Goal: Book appointment/travel/reservation

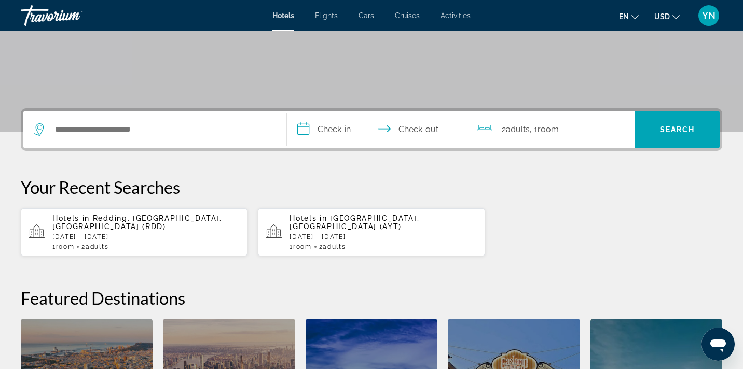
scroll to position [179, 0]
click at [311, 219] on span "Hotels in" at bounding box center [307, 218] width 37 height 8
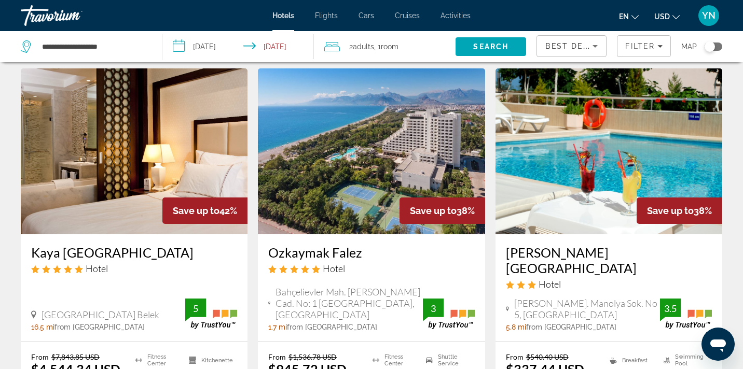
scroll to position [888, 0]
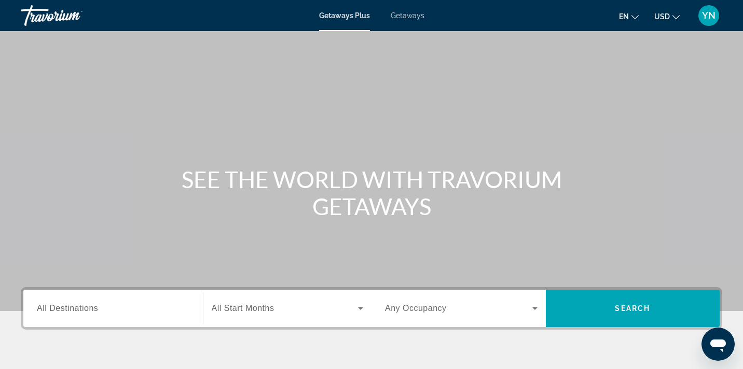
click at [406, 16] on span "Getaways" at bounding box center [408, 15] width 34 height 8
click at [93, 312] on span "All Destinations" at bounding box center [67, 308] width 61 height 9
click at [93, 312] on input "Destination All Destinations" at bounding box center [113, 309] width 153 height 12
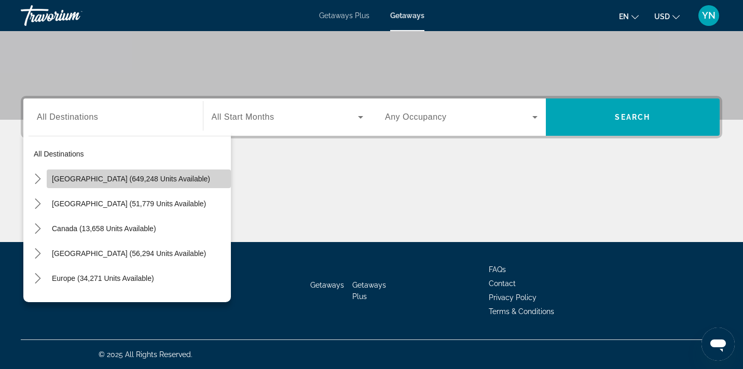
scroll to position [5, 0]
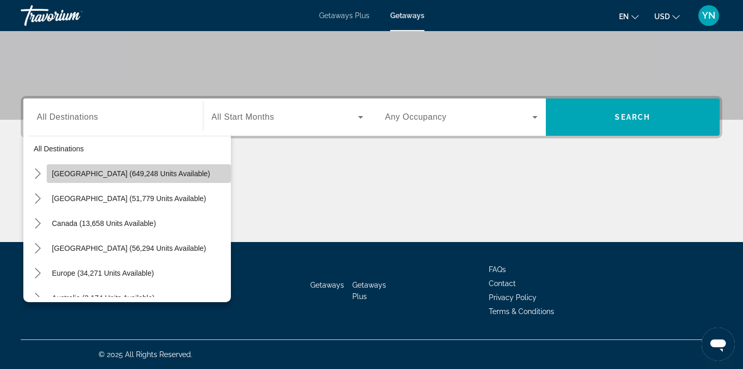
click at [77, 179] on button "[GEOGRAPHIC_DATA] (649,248 units available)" at bounding box center [139, 173] width 184 height 19
type input "**********"
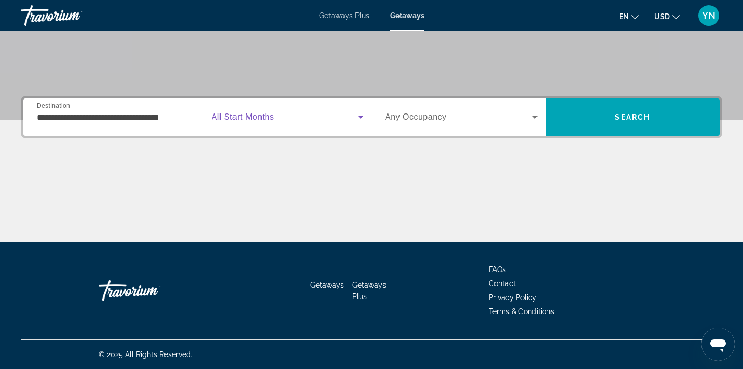
click at [361, 117] on icon "Search widget" at bounding box center [360, 117] width 5 height 3
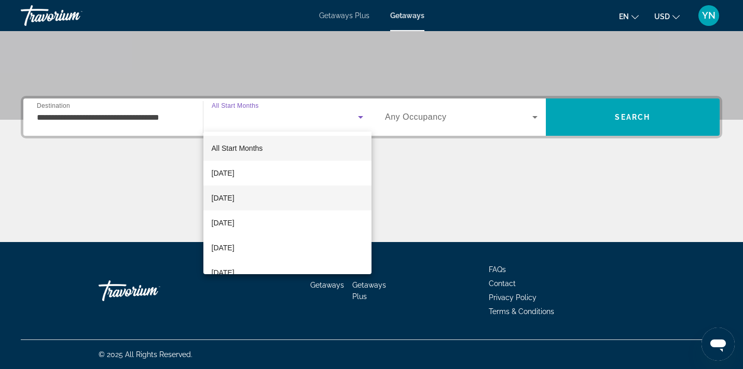
click at [285, 199] on mat-option "[DATE]" at bounding box center [287, 198] width 169 height 25
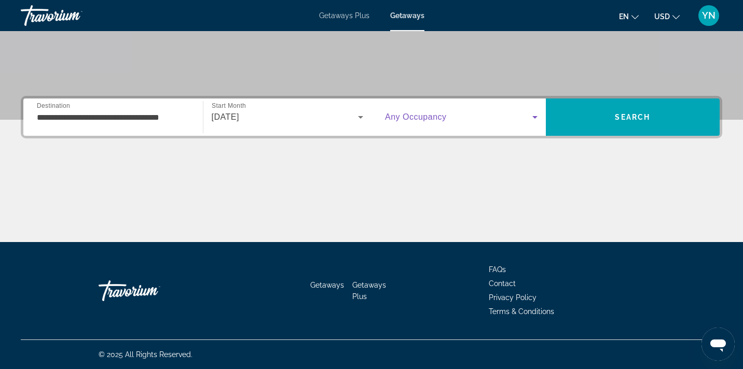
click at [533, 116] on icon "Search widget" at bounding box center [535, 117] width 12 height 12
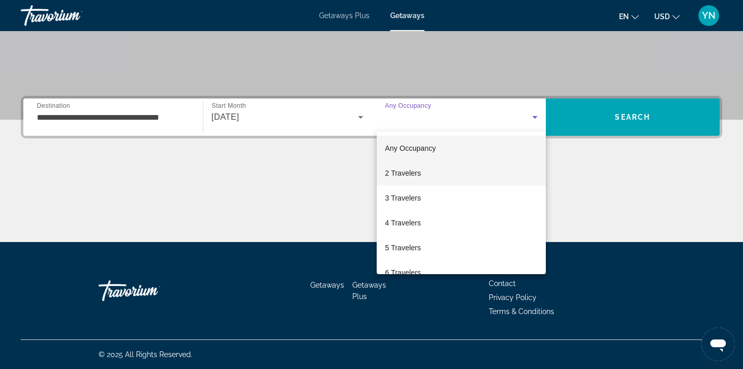
click at [448, 176] on mat-option "2 Travelers" at bounding box center [461, 173] width 169 height 25
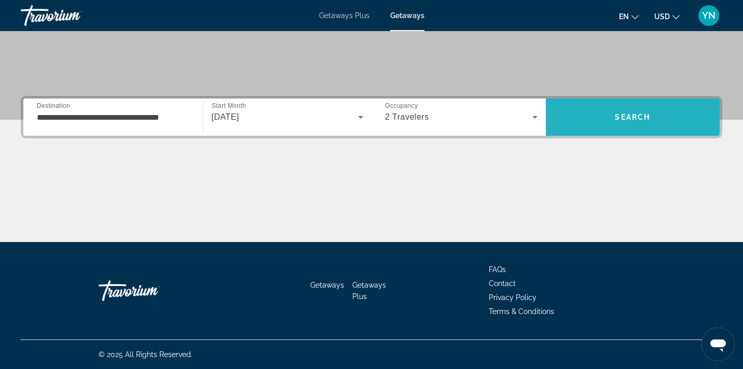
click at [612, 118] on span "Search" at bounding box center [633, 117] width 174 height 25
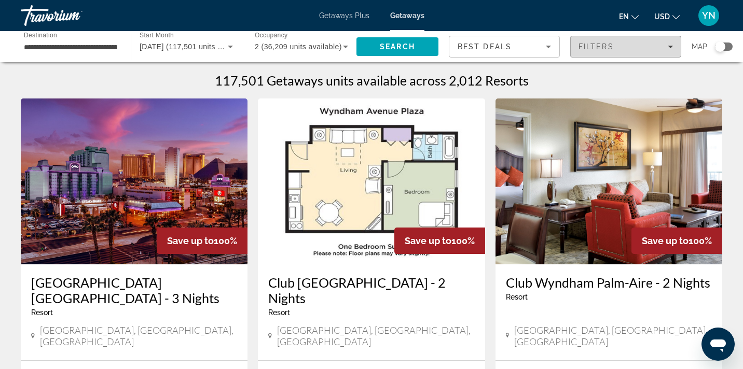
click at [671, 48] on icon "Filters" at bounding box center [670, 46] width 5 height 5
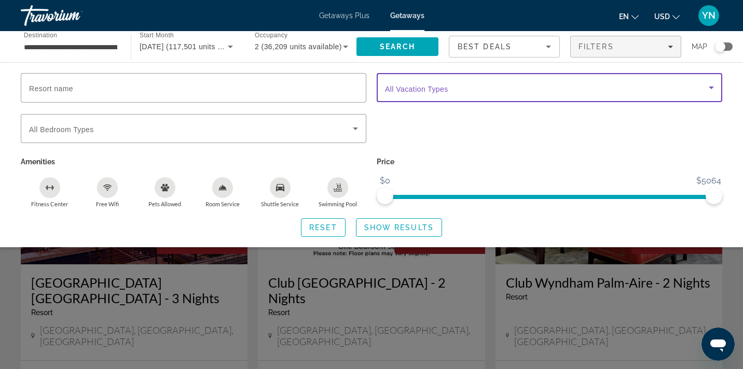
click at [711, 87] on icon "Search widget" at bounding box center [711, 88] width 5 height 3
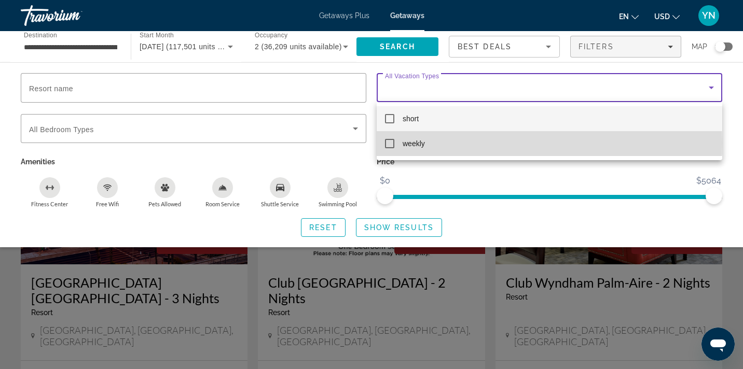
click at [392, 143] on mat-pseudo-checkbox at bounding box center [389, 143] width 9 height 9
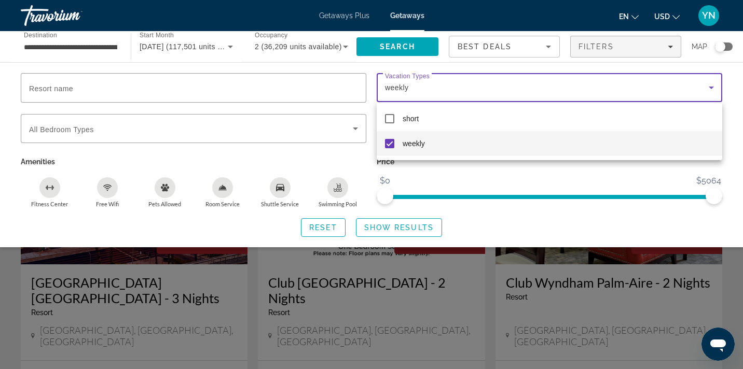
click at [398, 229] on div at bounding box center [371, 184] width 743 height 369
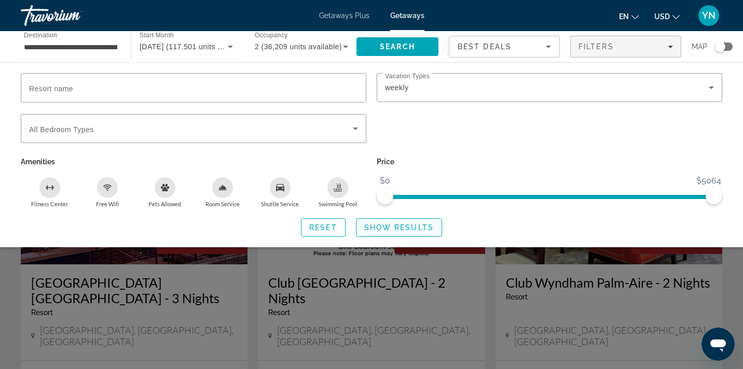
click at [393, 230] on span "Show Results" at bounding box center [399, 228] width 70 height 8
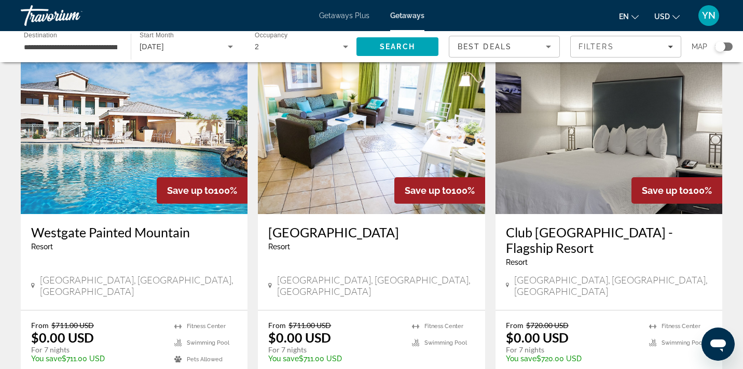
scroll to position [49, 0]
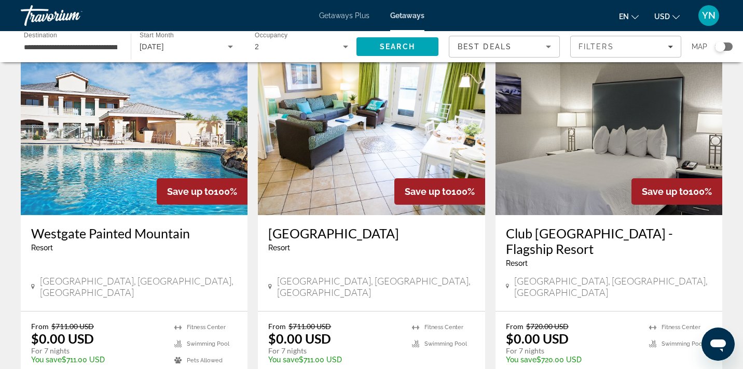
click at [108, 186] on img "Main content" at bounding box center [134, 132] width 227 height 166
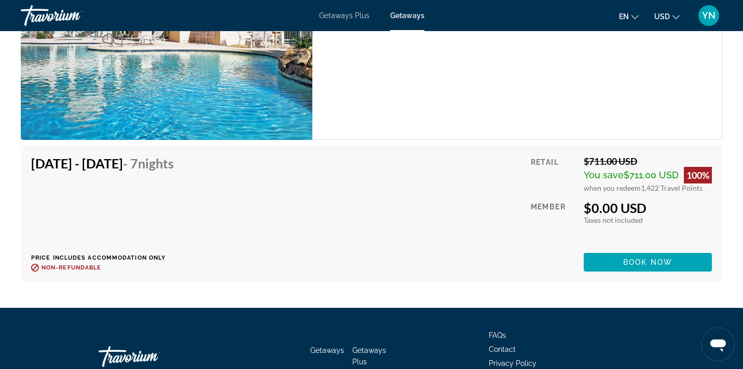
scroll to position [1822, 0]
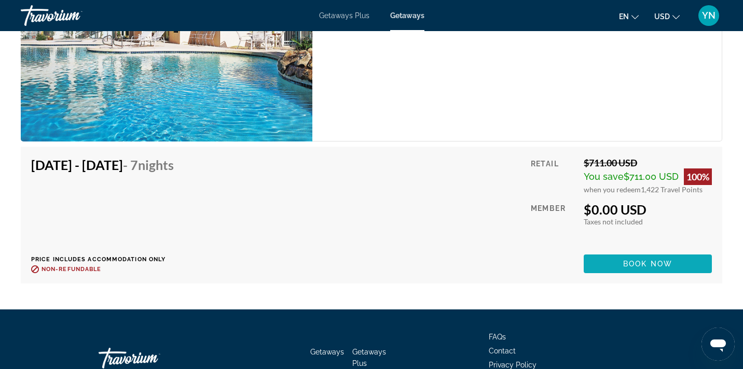
click at [618, 266] on span "Main content" at bounding box center [648, 264] width 128 height 25
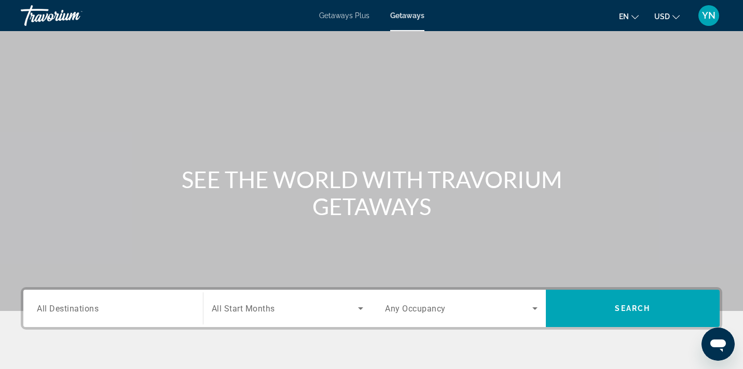
click at [75, 311] on span "All Destinations" at bounding box center [68, 308] width 62 height 10
click at [75, 311] on input "Destination All Destinations" at bounding box center [113, 309] width 153 height 12
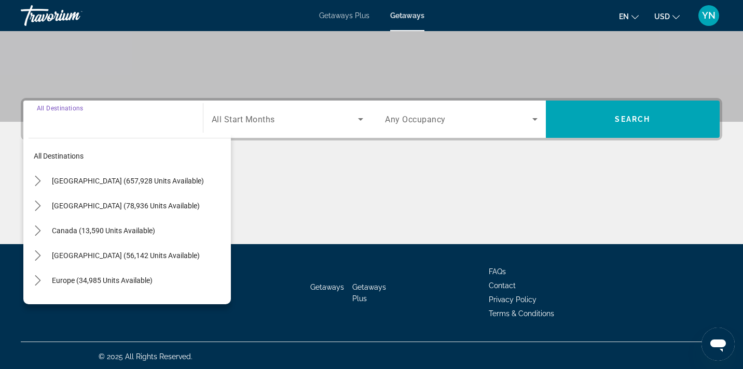
scroll to position [191, 0]
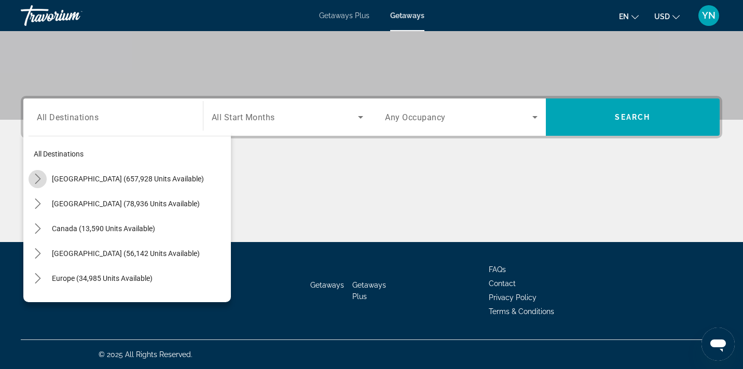
click at [40, 180] on mat-icon "Toggle United States (657,928 units available) submenu" at bounding box center [38, 179] width 18 height 18
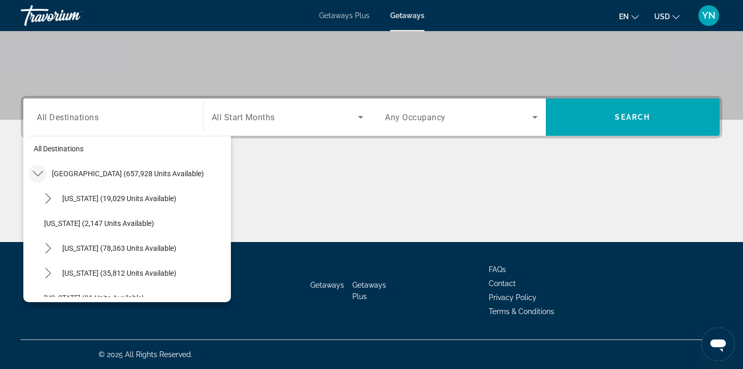
scroll to position [30, 0]
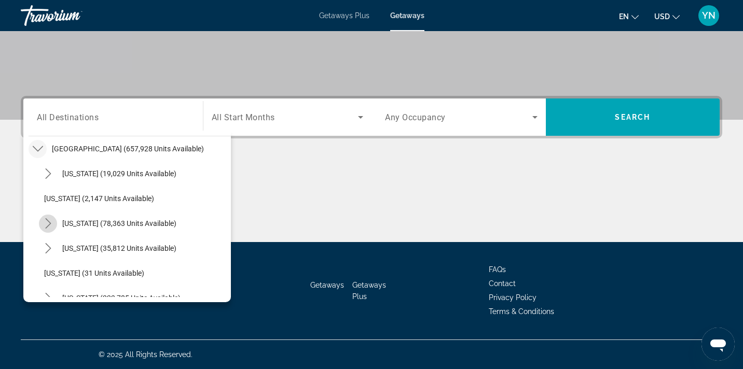
click at [51, 221] on icon "Toggle California (78,363 units available) submenu" at bounding box center [48, 223] width 10 height 10
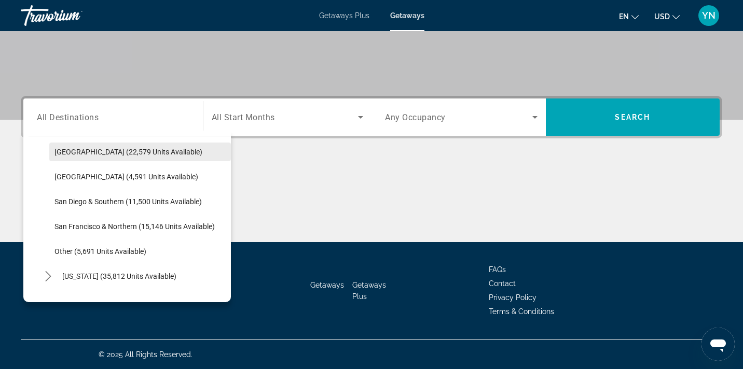
scroll to position [153, 0]
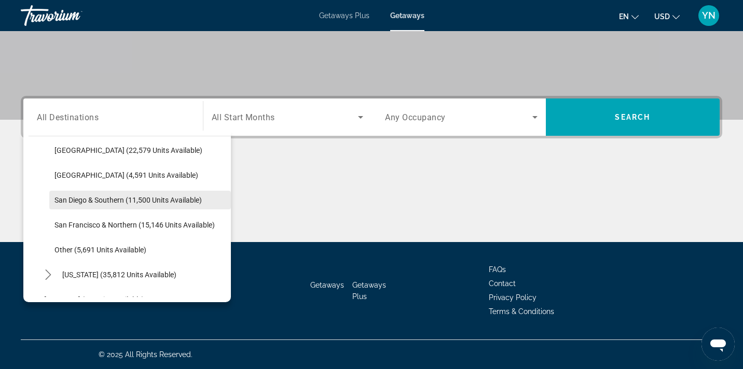
click at [74, 201] on span "San Diego & Southern (11,500 units available)" at bounding box center [127, 200] width 147 height 8
type input "**********"
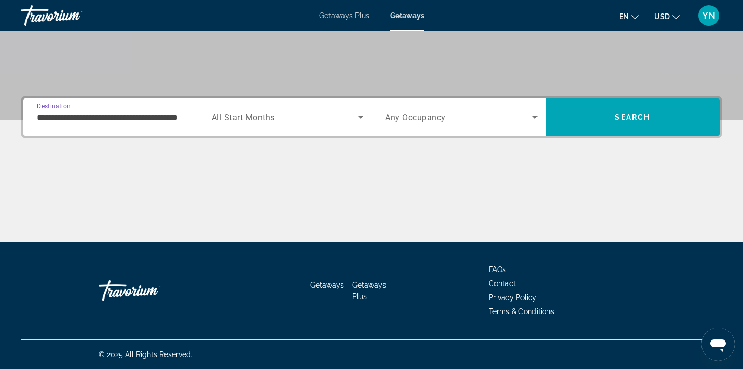
click at [359, 116] on icon "Search widget" at bounding box center [360, 117] width 12 height 12
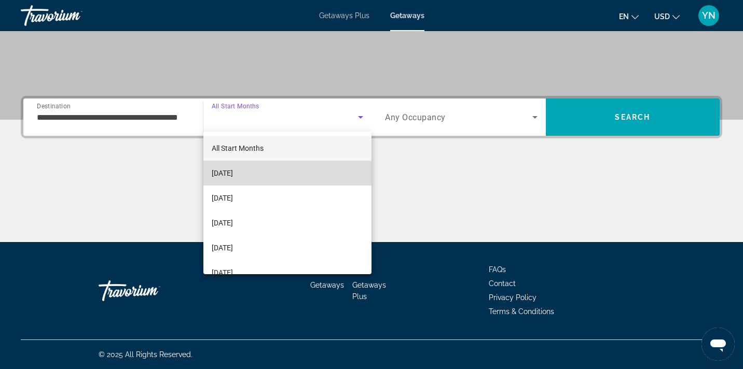
click at [233, 170] on span "[DATE]" at bounding box center [222, 173] width 21 height 12
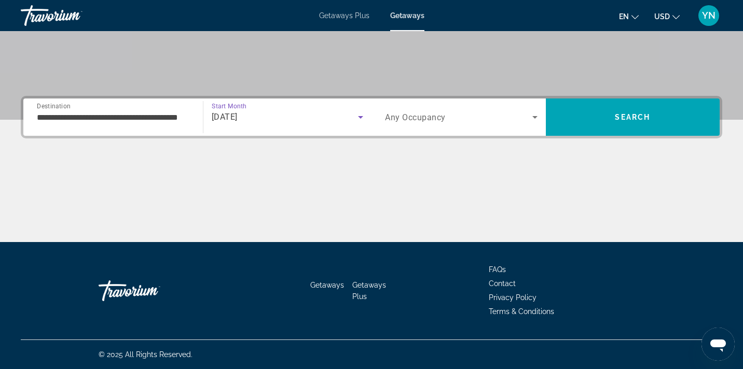
scroll to position [191, 0]
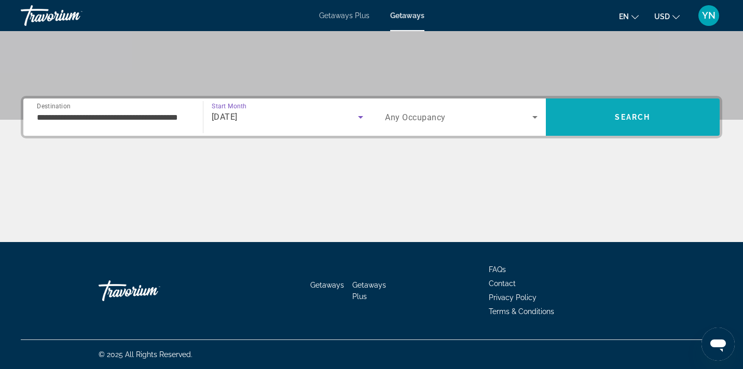
click at [606, 115] on span "Search" at bounding box center [633, 117] width 174 height 25
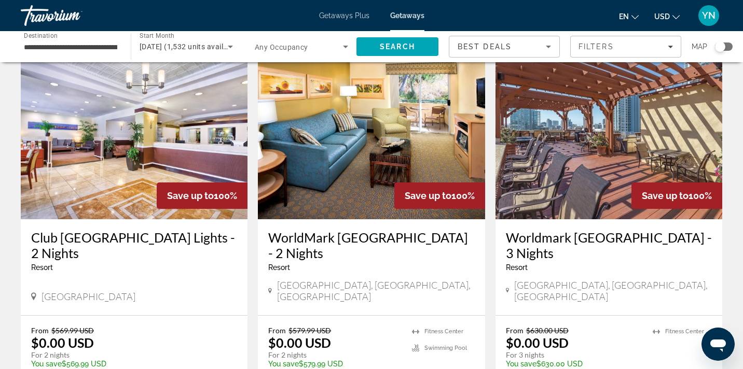
scroll to position [46, 0]
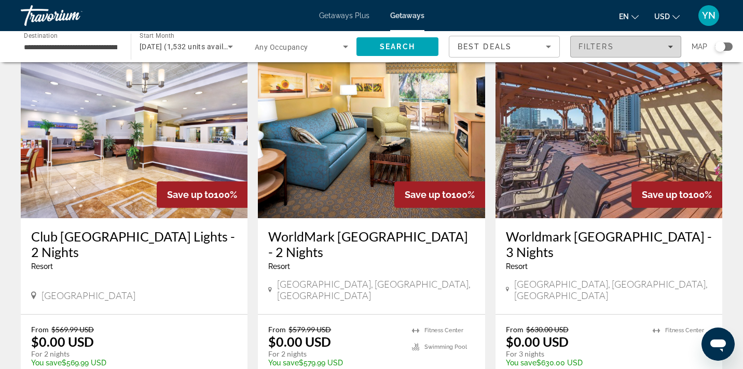
click at [671, 45] on icon "Filters" at bounding box center [670, 46] width 5 height 5
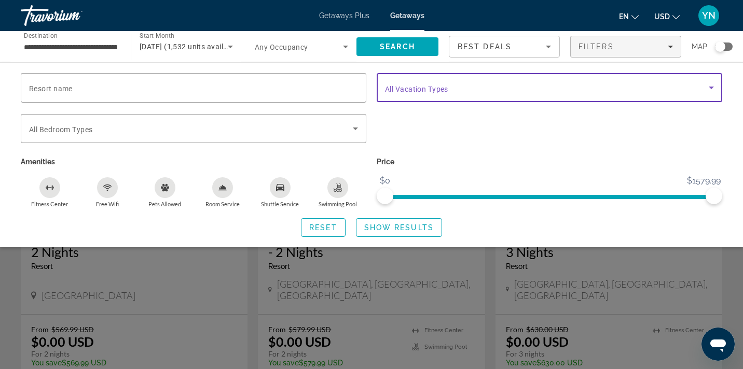
click at [710, 86] on icon "Search widget" at bounding box center [711, 87] width 12 height 12
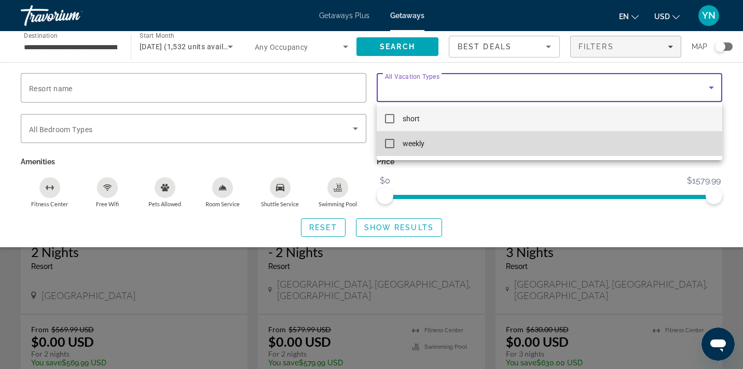
click at [390, 143] on mat-pseudo-checkbox at bounding box center [389, 143] width 9 height 9
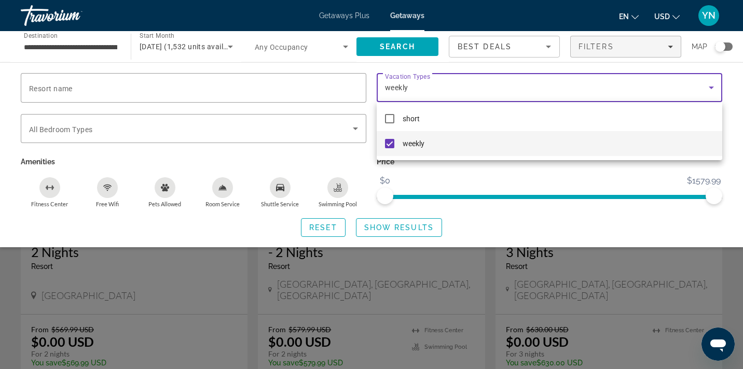
click at [383, 226] on div at bounding box center [371, 184] width 743 height 369
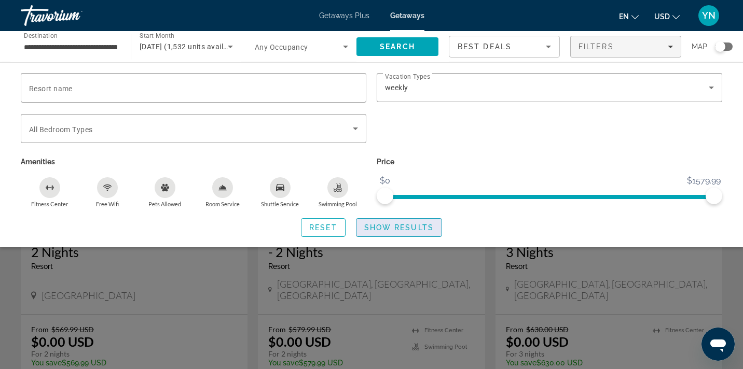
click at [387, 229] on span "Show Results" at bounding box center [399, 228] width 70 height 8
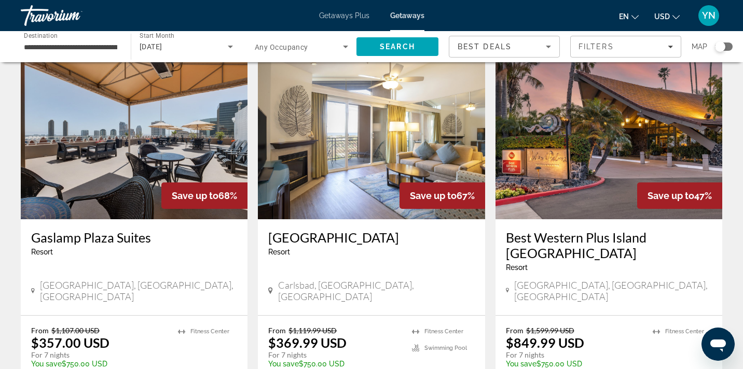
scroll to position [447, 0]
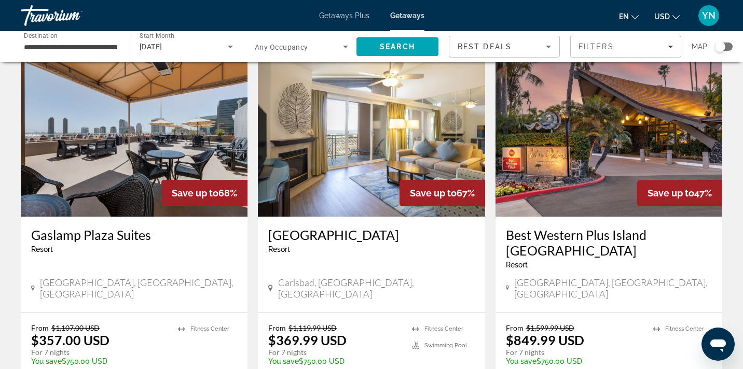
click at [369, 126] on img "Main content" at bounding box center [371, 134] width 227 height 166
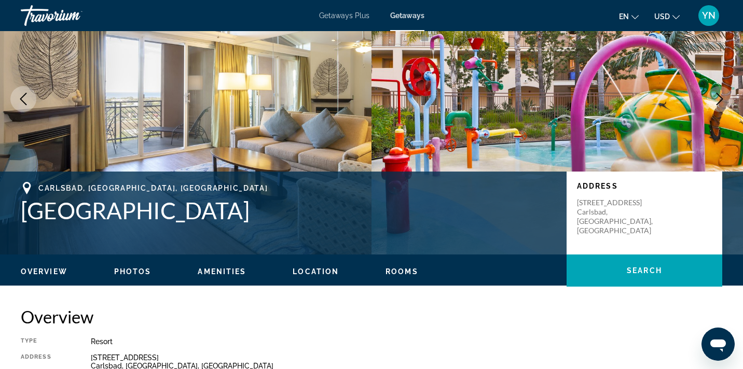
scroll to position [97, 0]
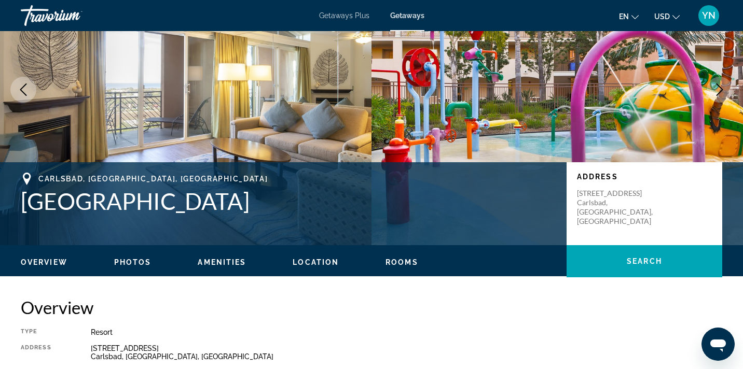
click at [123, 262] on span "Photos" at bounding box center [132, 262] width 37 height 8
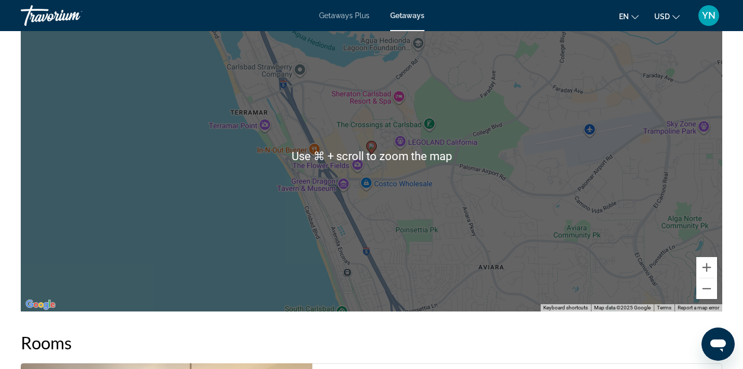
scroll to position [1290, 0]
